Goal: Information Seeking & Learning: Learn about a topic

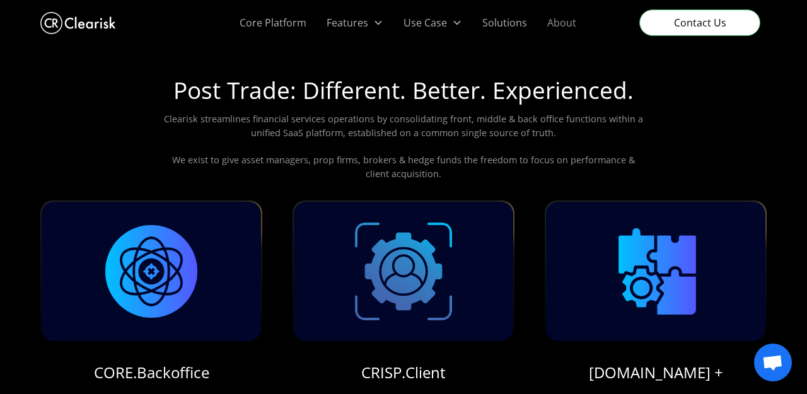
click at [558, 18] on link "About" at bounding box center [561, 22] width 49 height 45
